Goal: Navigation & Orientation: Find specific page/section

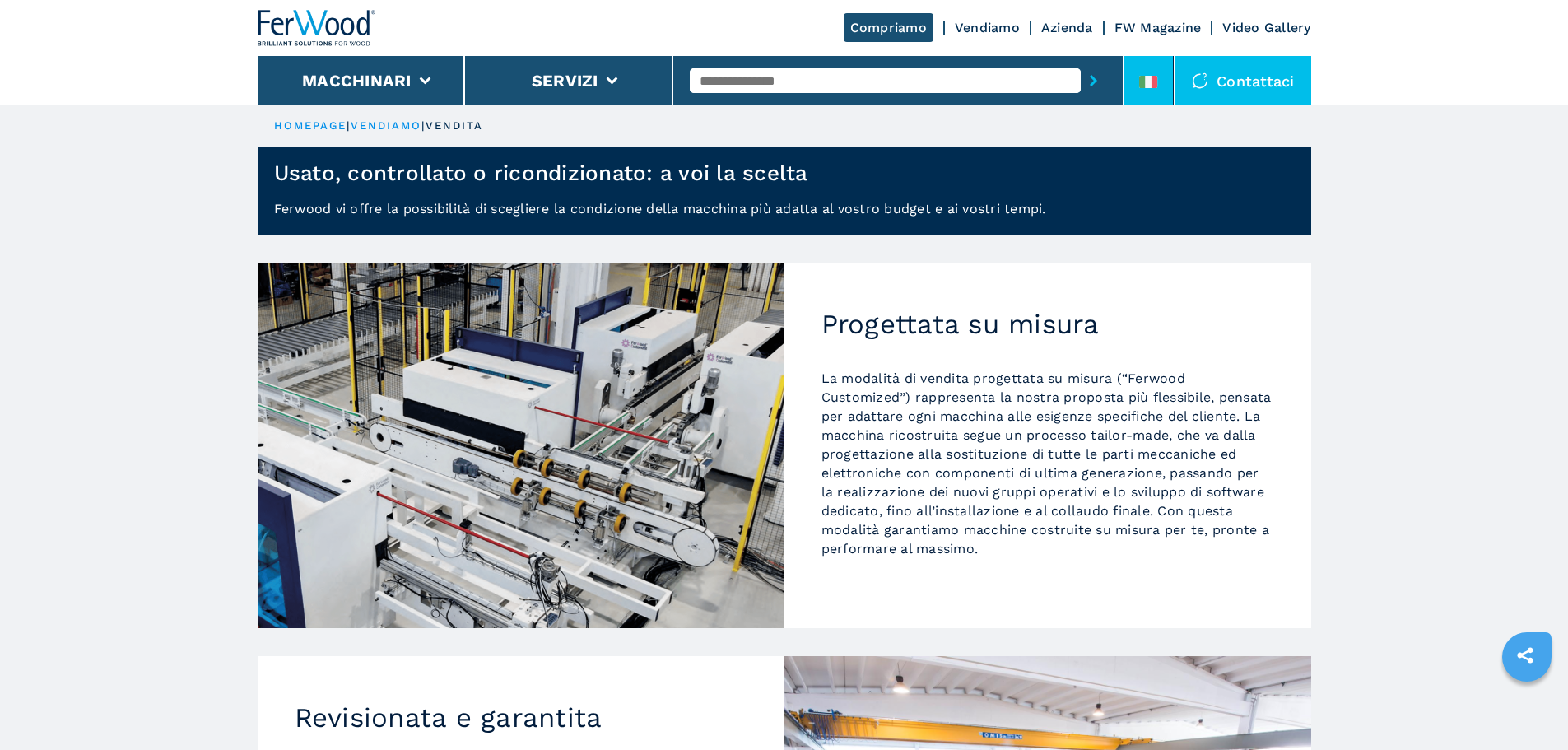
click at [1130, 84] on li at bounding box center [1149, 81] width 49 height 49
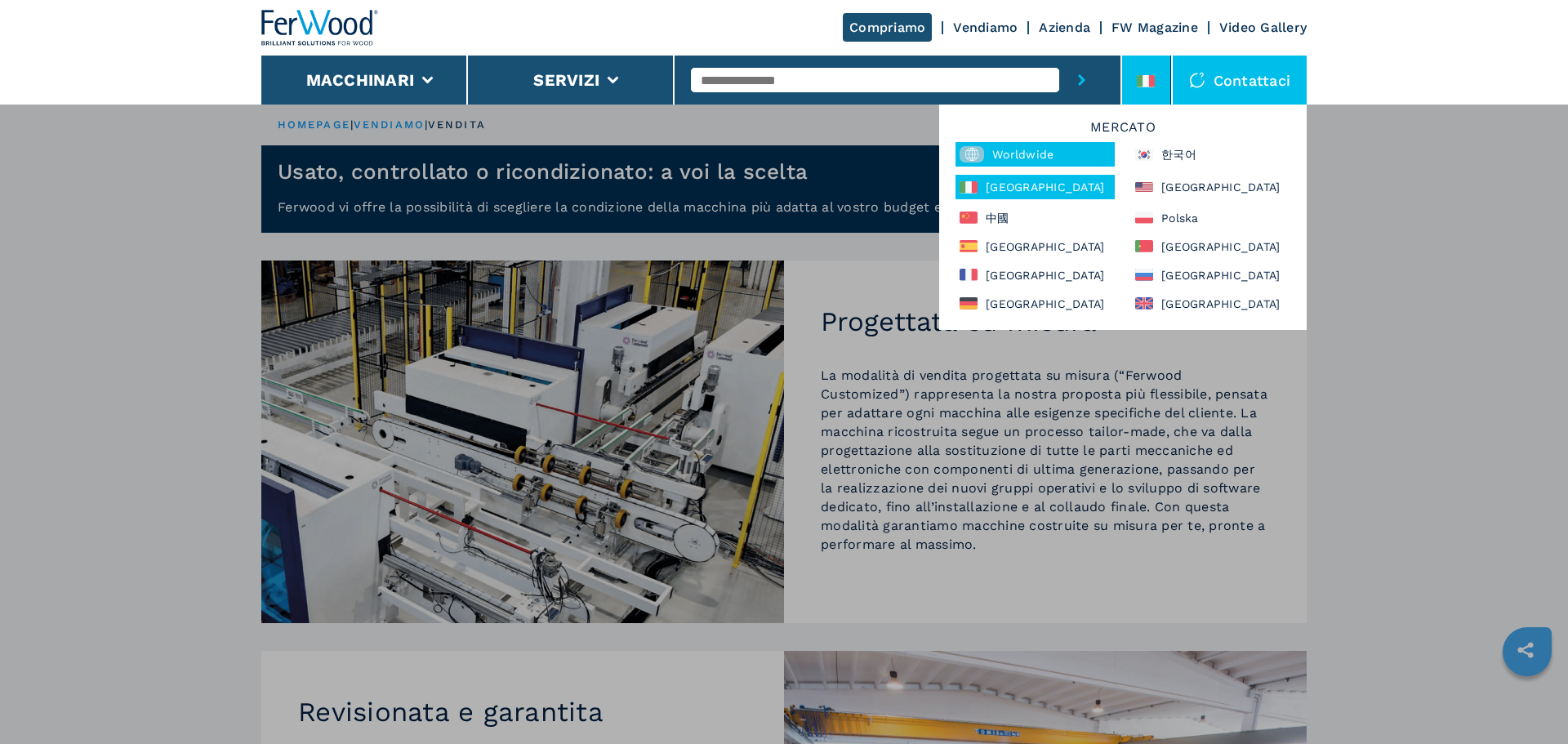
click at [1035, 147] on div "Worldwide" at bounding box center [1035, 154] width 159 height 24
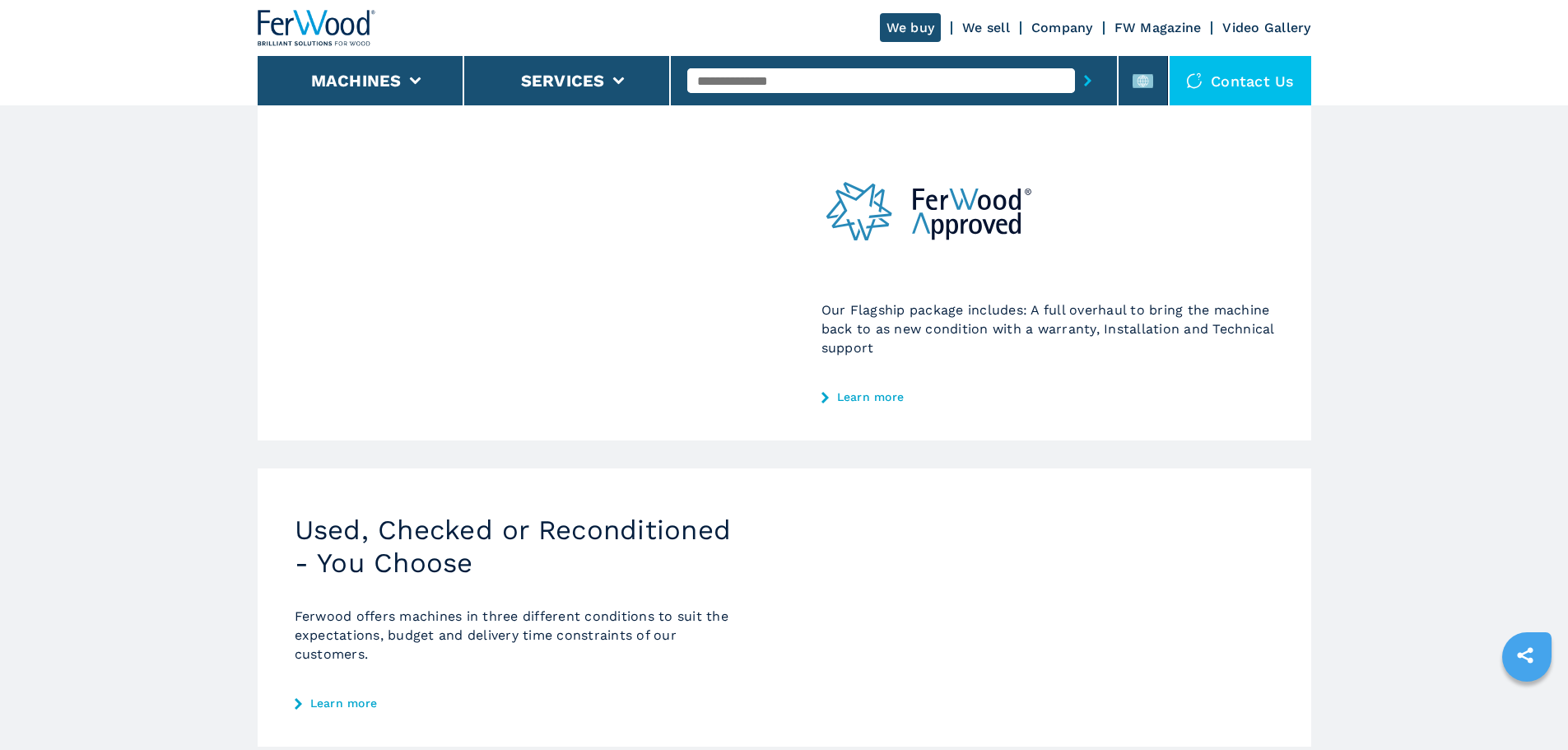
scroll to position [247, 0]
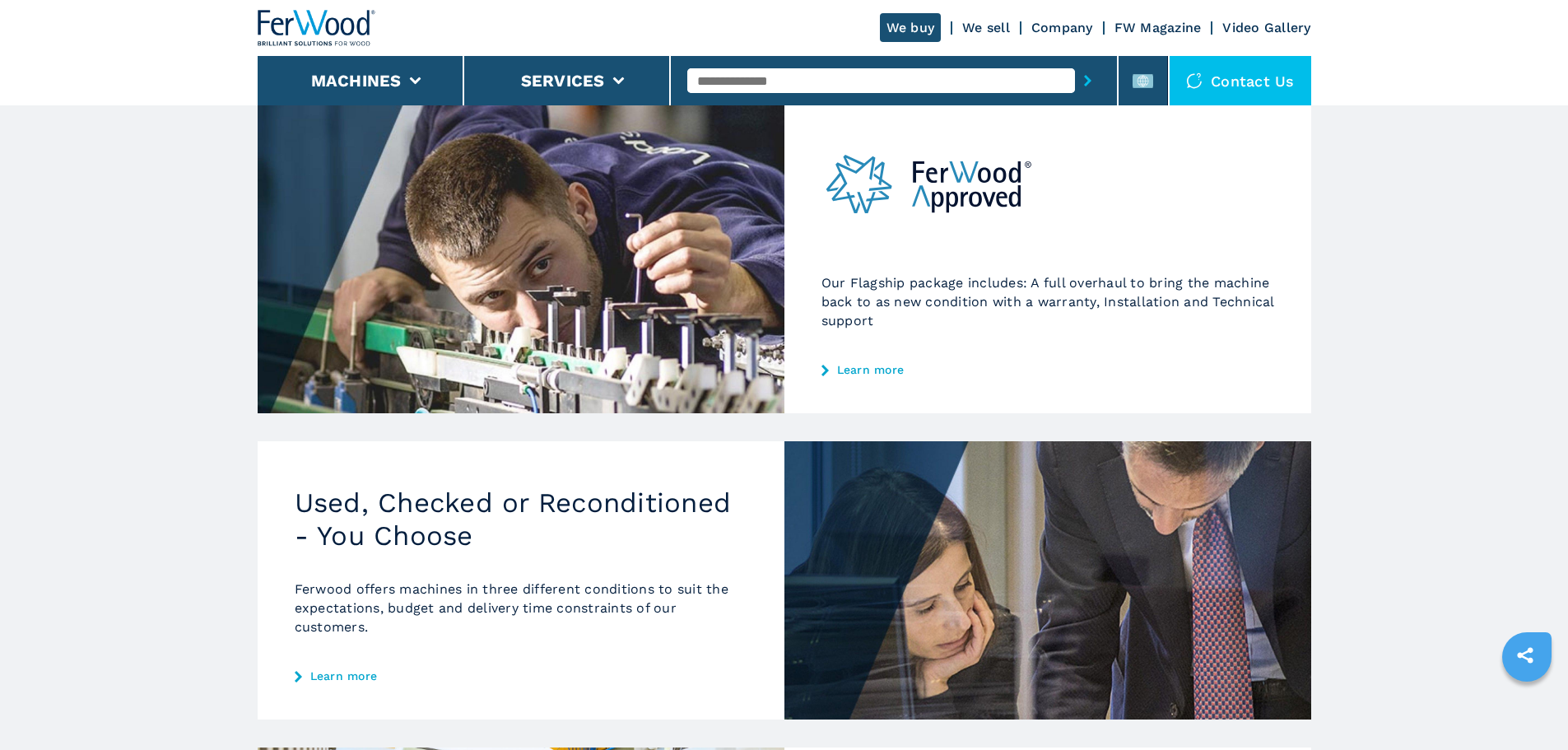
click at [363, 669] on div "Used, Checked or Reconditioned - You Choose Ferwood offers machines in three di…" at bounding box center [521, 581] width 527 height 279
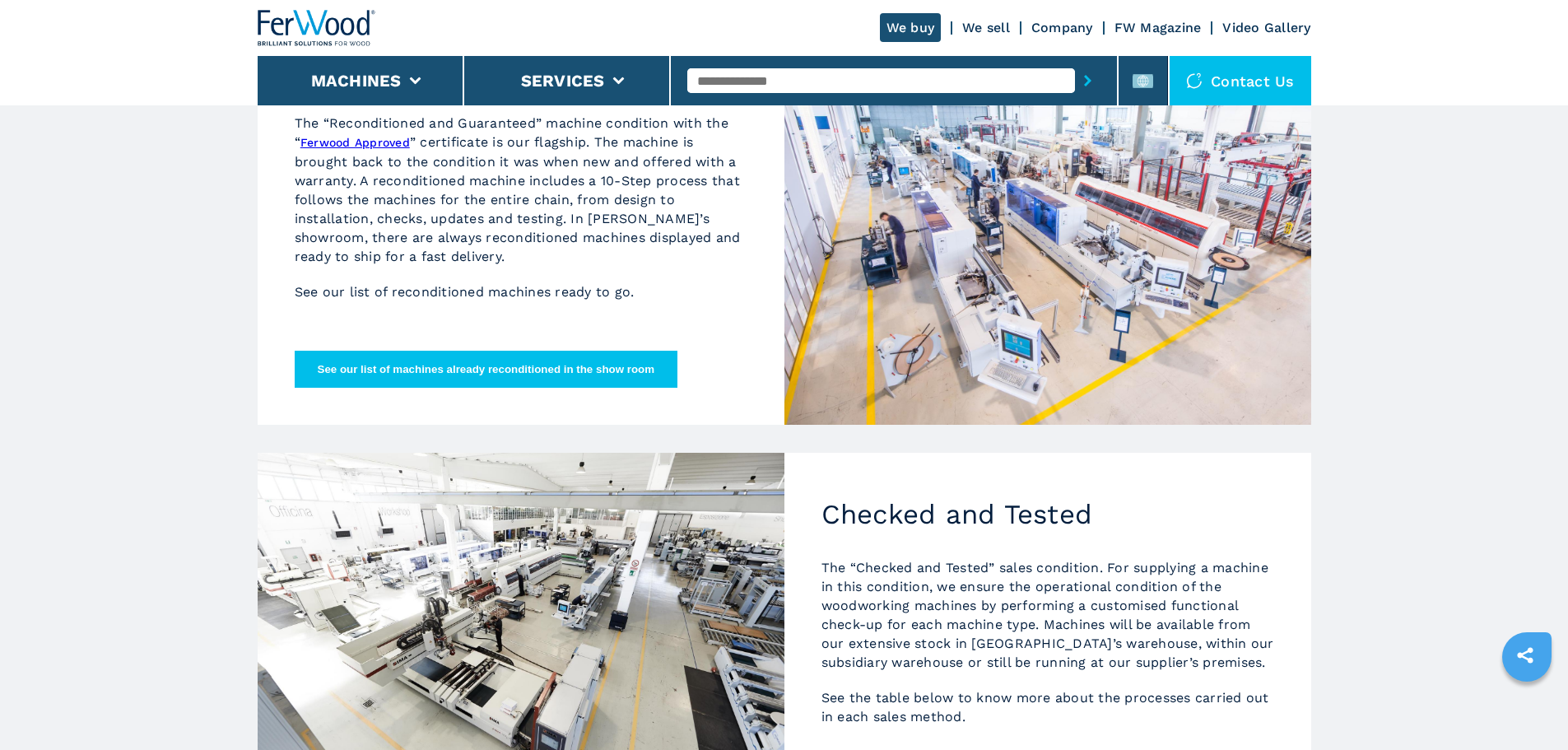
scroll to position [412, 0]
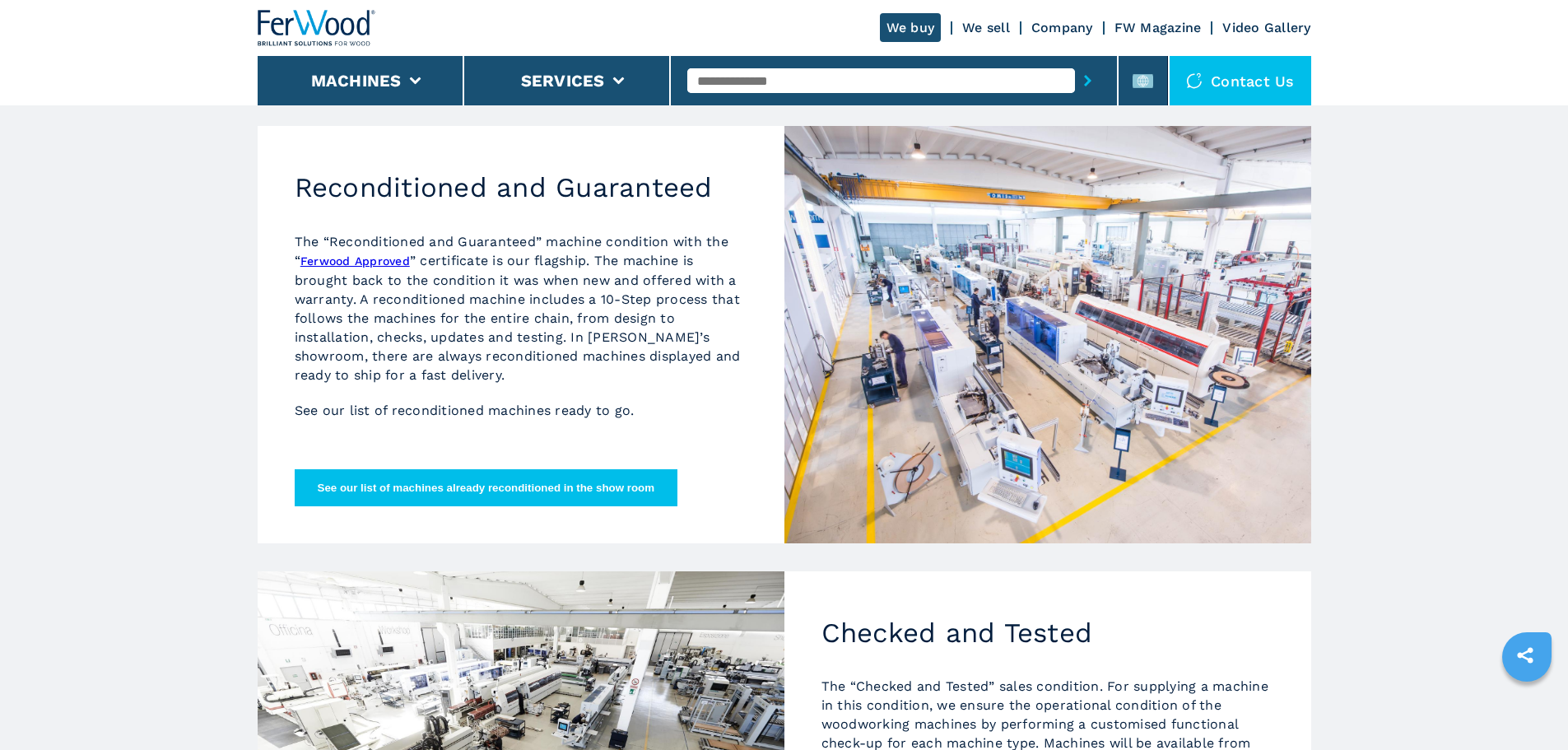
drag, startPoint x: 512, startPoint y: 237, endPoint x: 555, endPoint y: 237, distance: 43.0
click at [512, 237] on p "The “Reconditioned and Guaranteed” machine condition with the “ Ferwood Approve…" at bounding box center [521, 309] width 453 height 153
drag, startPoint x: 669, startPoint y: 241, endPoint x: 546, endPoint y: 244, distance: 123.0
click at [546, 244] on p "The “Reconditioned and Guaranteed” machine condition with the “ Ferwood Approve…" at bounding box center [521, 309] width 453 height 153
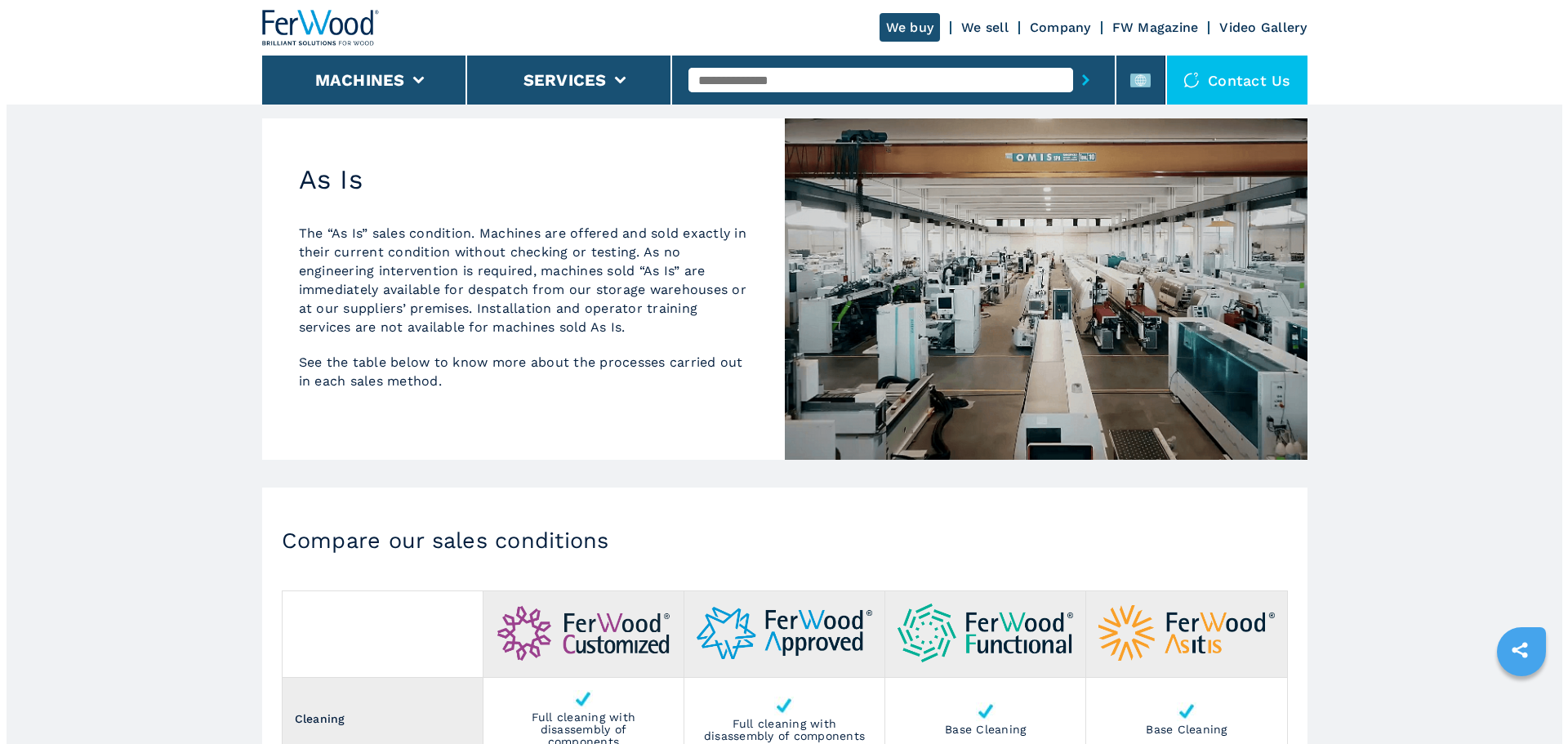
scroll to position [1307, 0]
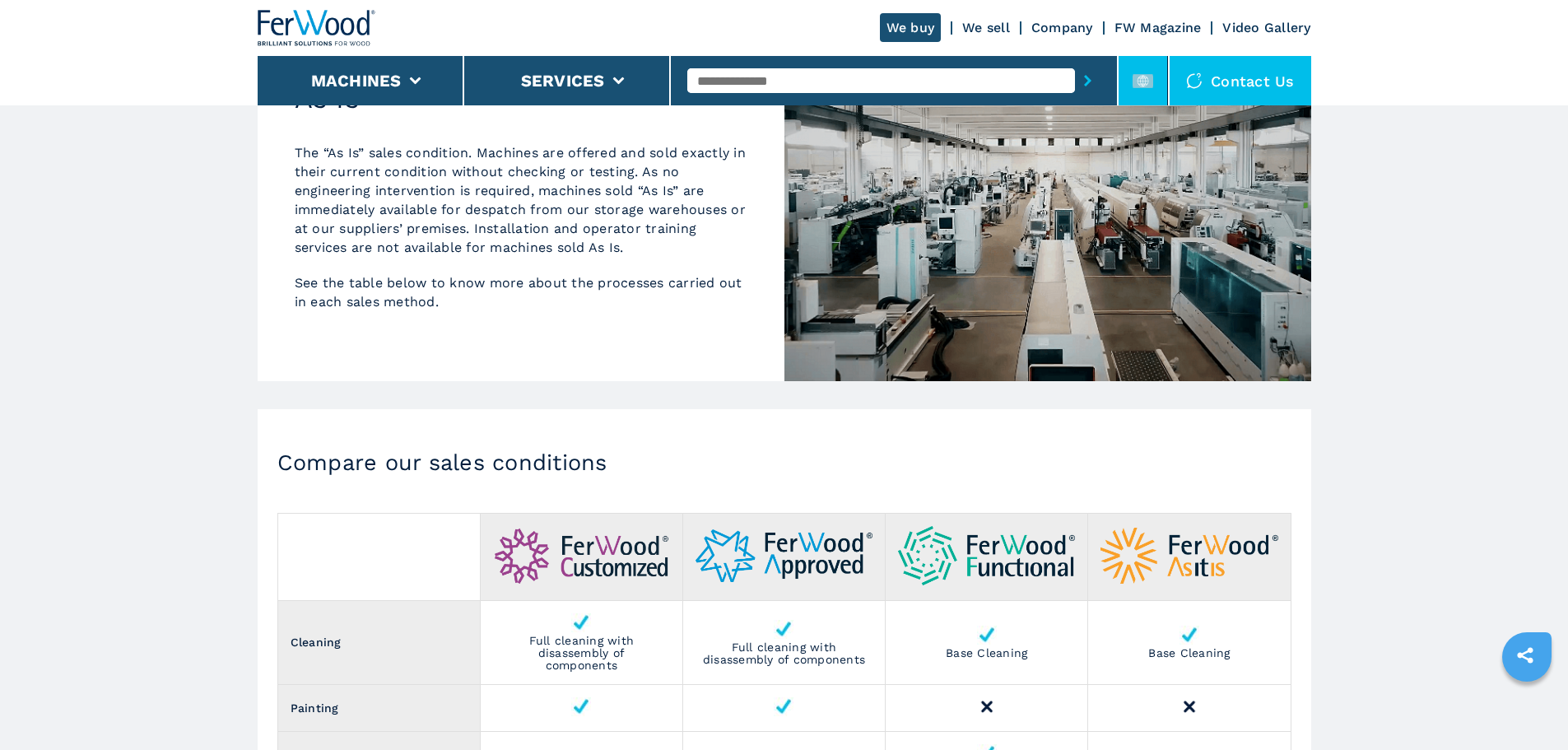
click at [1126, 70] on li at bounding box center [1143, 81] width 49 height 49
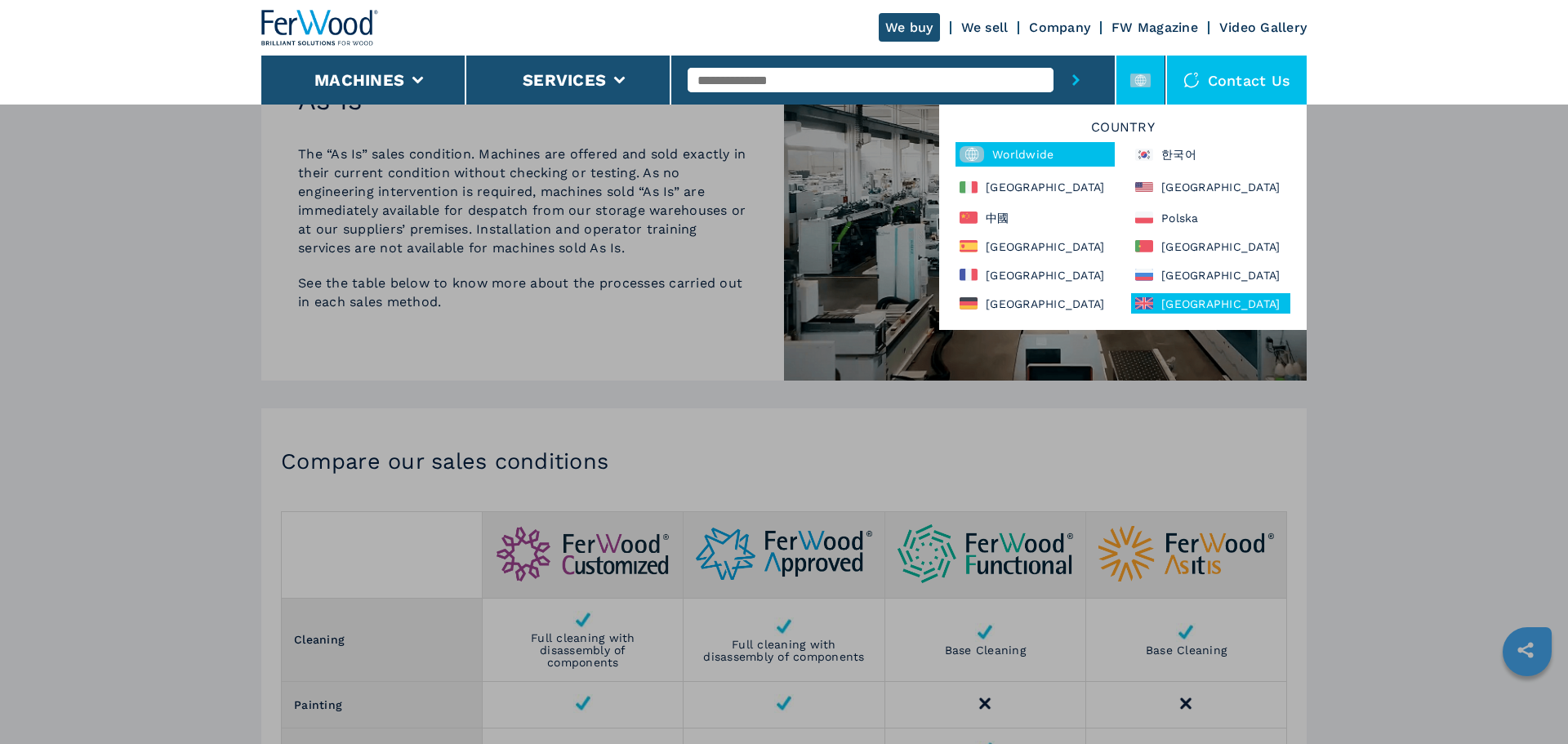
click at [1217, 293] on div "United Kingdom" at bounding box center [1210, 303] width 159 height 21
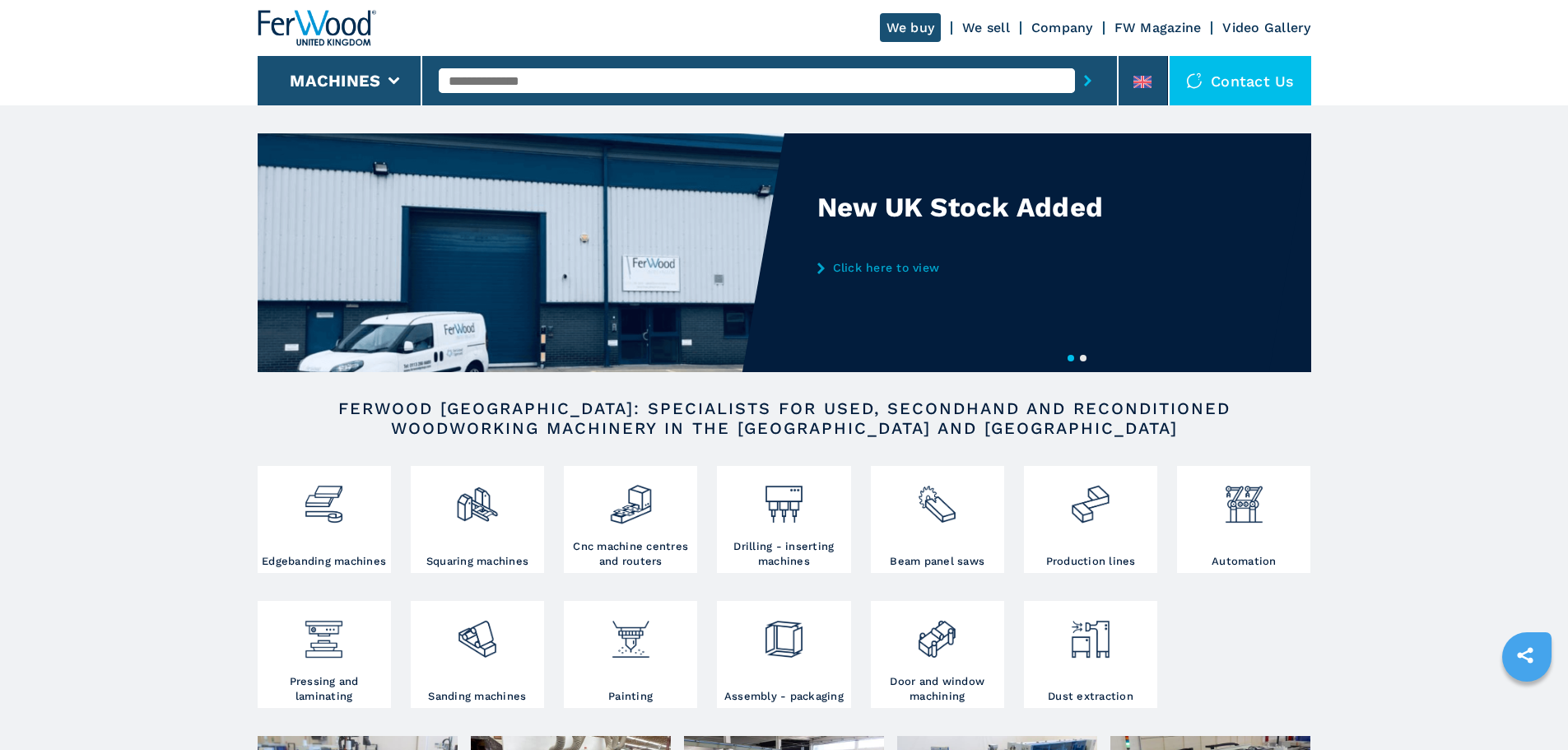
click at [999, 27] on link "We sell" at bounding box center [986, 28] width 48 height 16
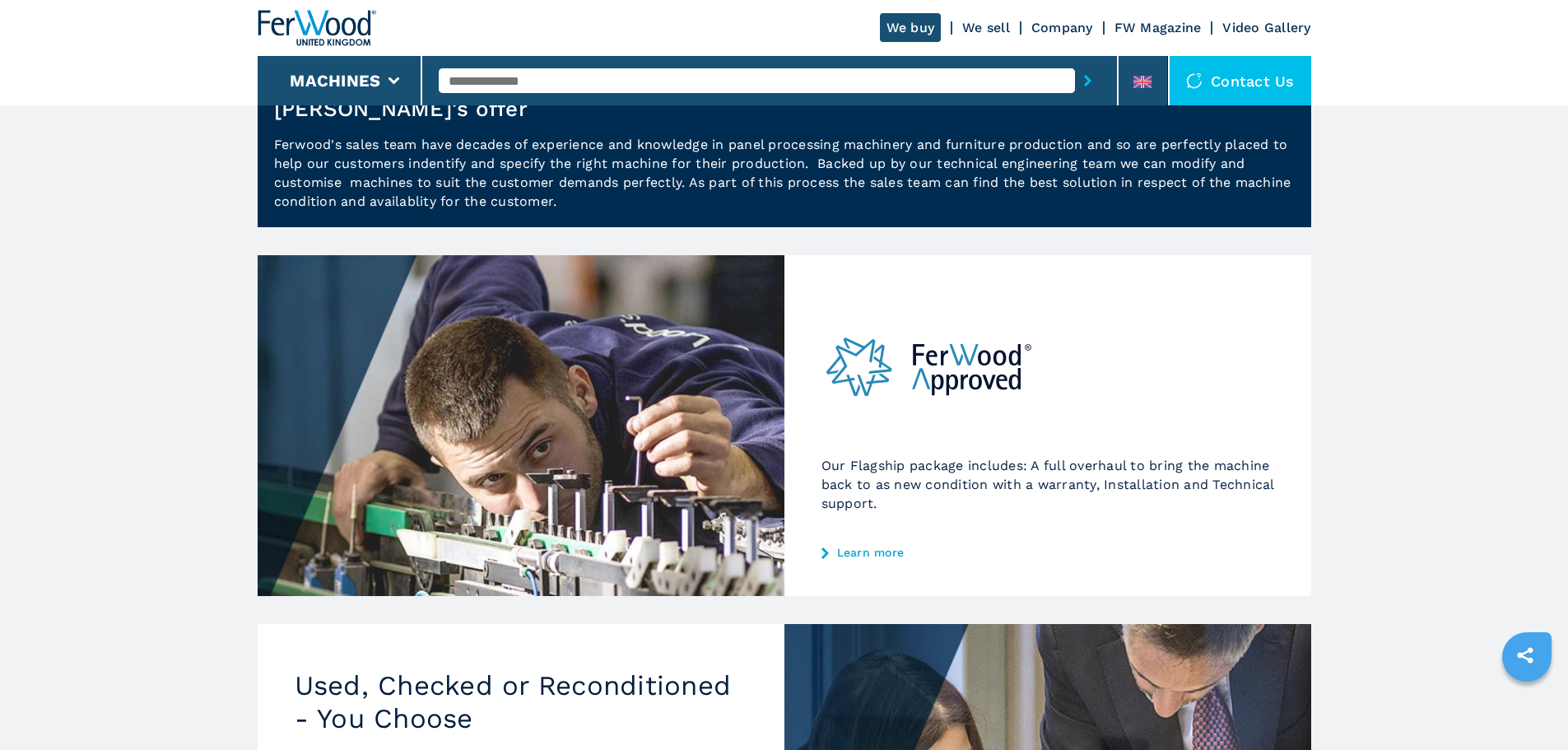
scroll to position [330, 0]
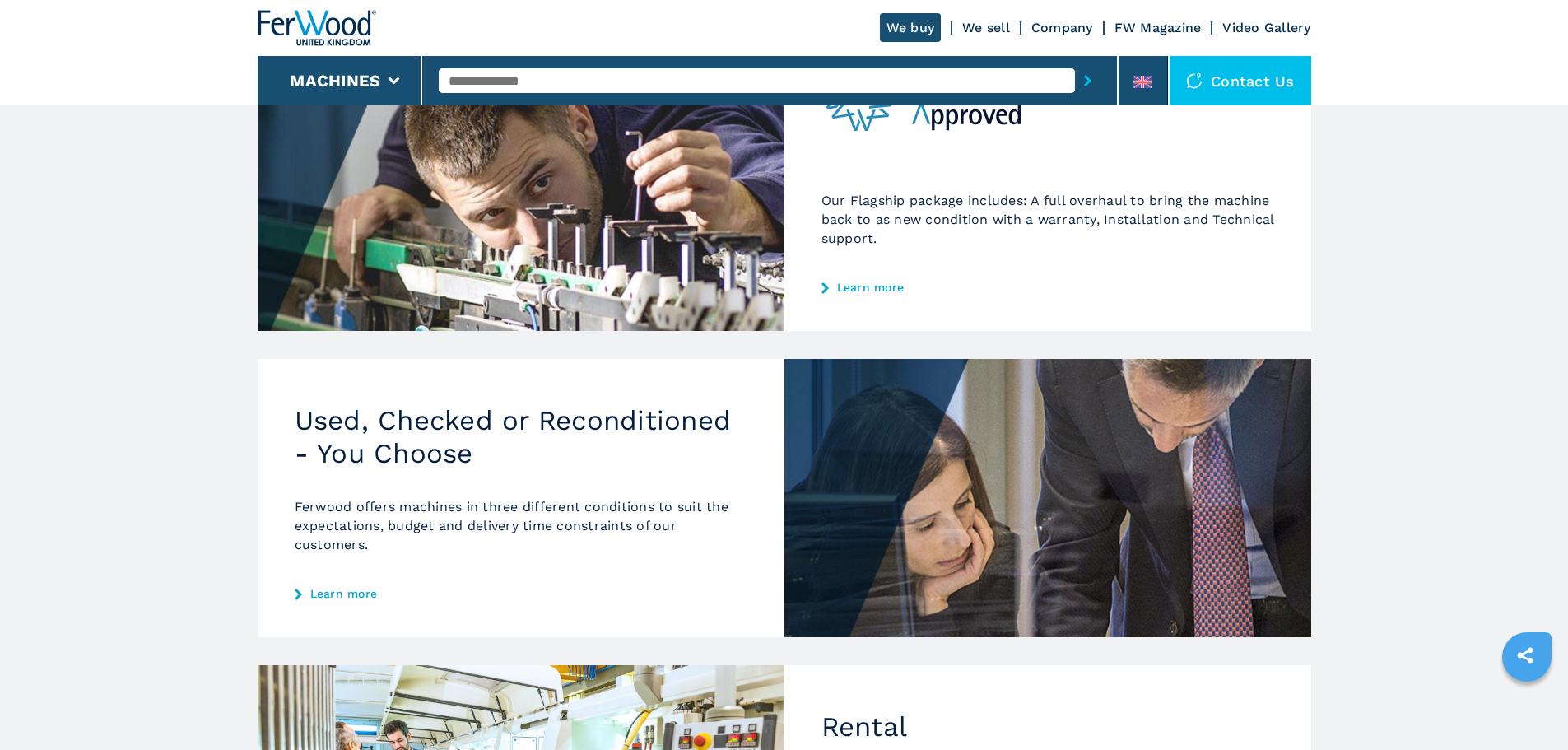
click at [362, 596] on link "Learn more" at bounding box center [521, 594] width 453 height 13
